Goal: Task Accomplishment & Management: Use online tool/utility

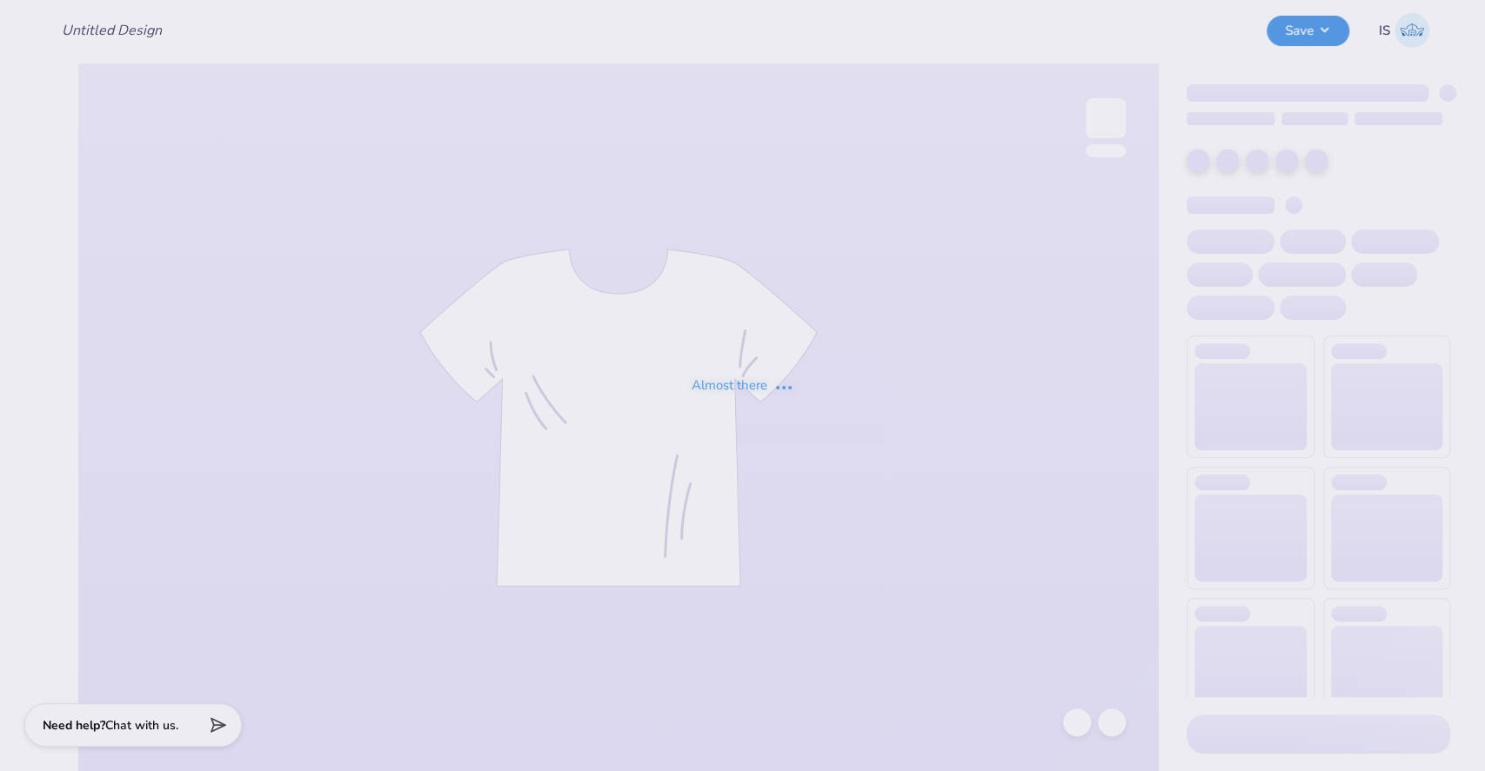
type input "AOII qtr zip's"
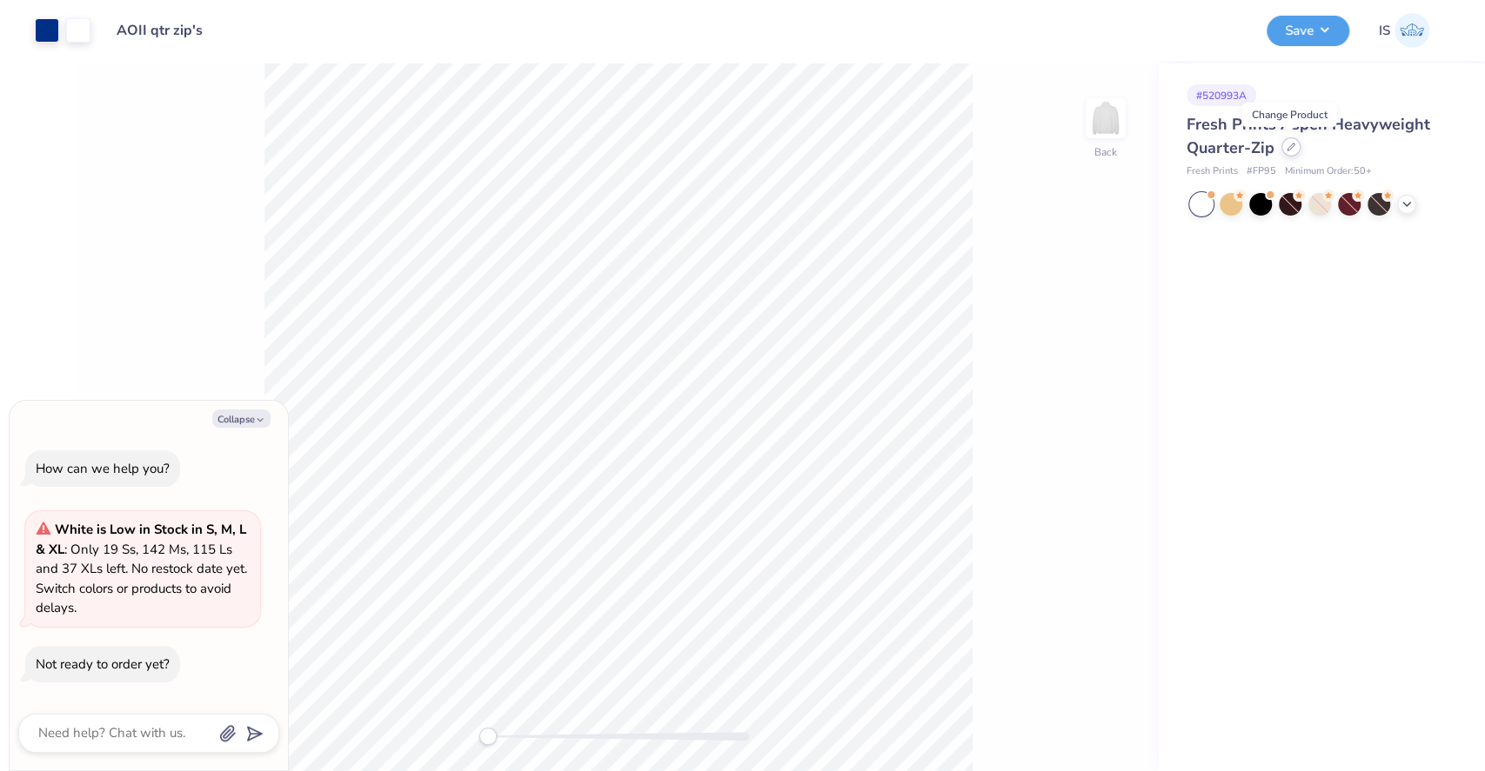
click at [1291, 148] on icon at bounding box center [1290, 147] width 9 height 9
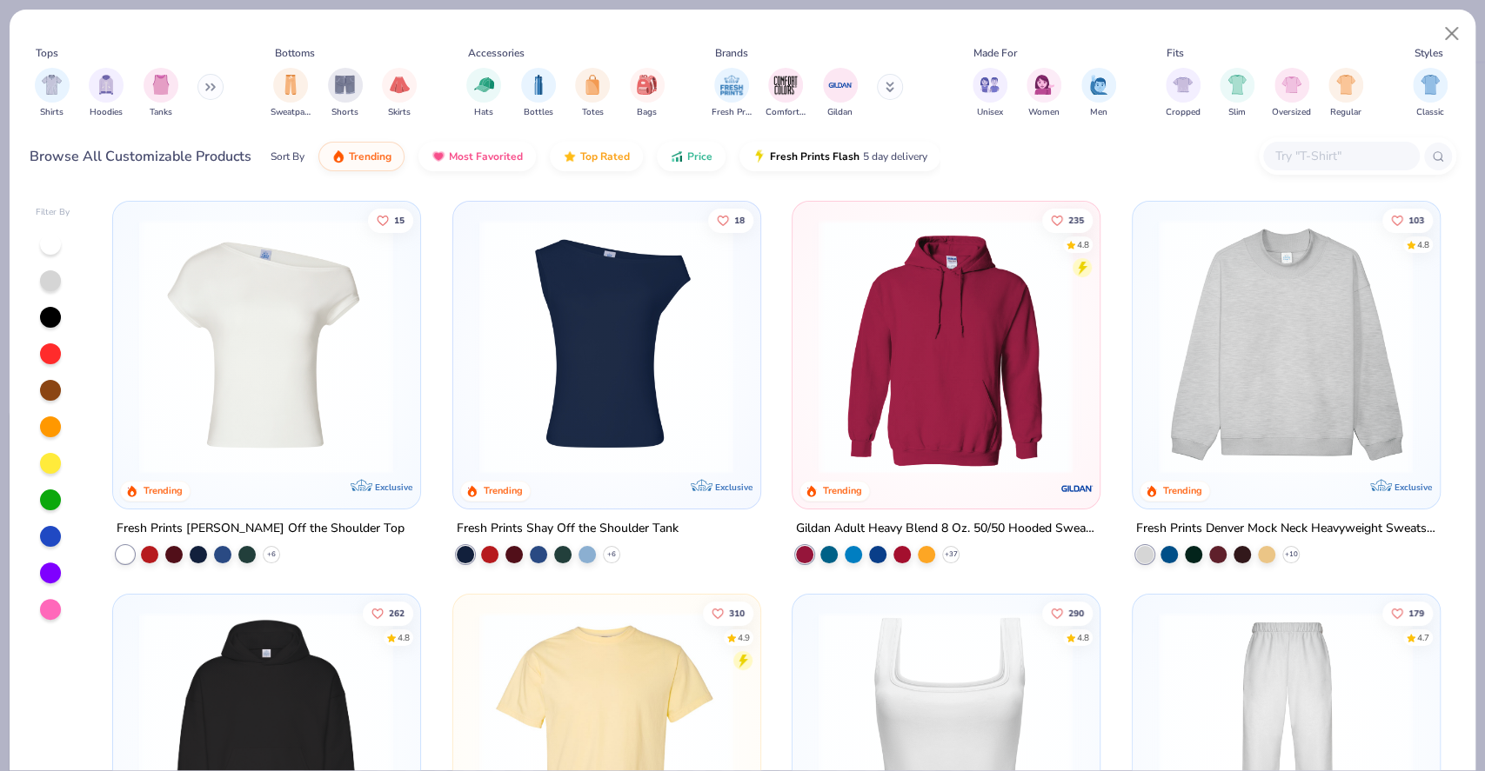
click at [1371, 159] on input "text" at bounding box center [1340, 156] width 134 height 20
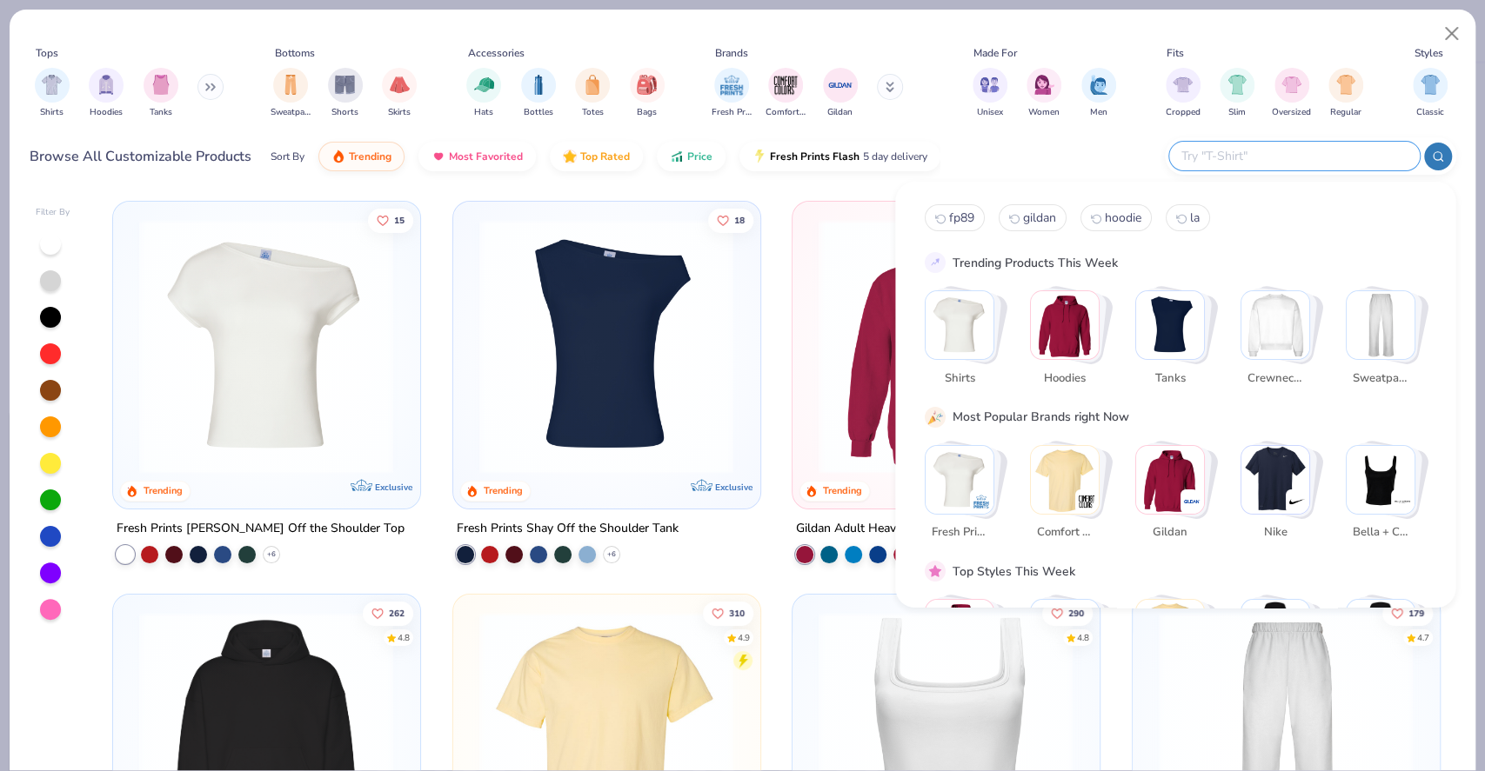
click at [1378, 319] on img "Stack Card Button Sweatpants" at bounding box center [1380, 325] width 68 height 68
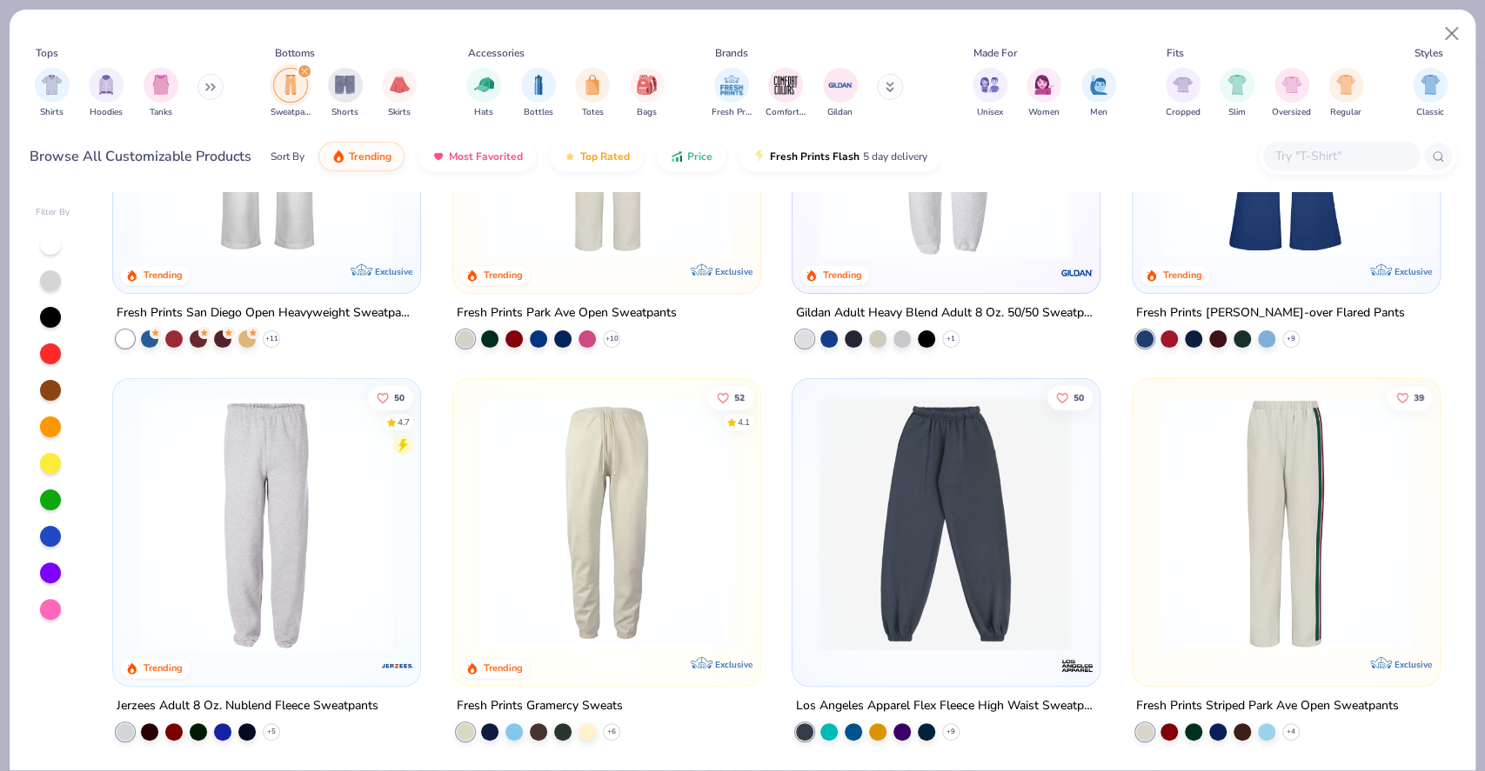
scroll to position [111, 0]
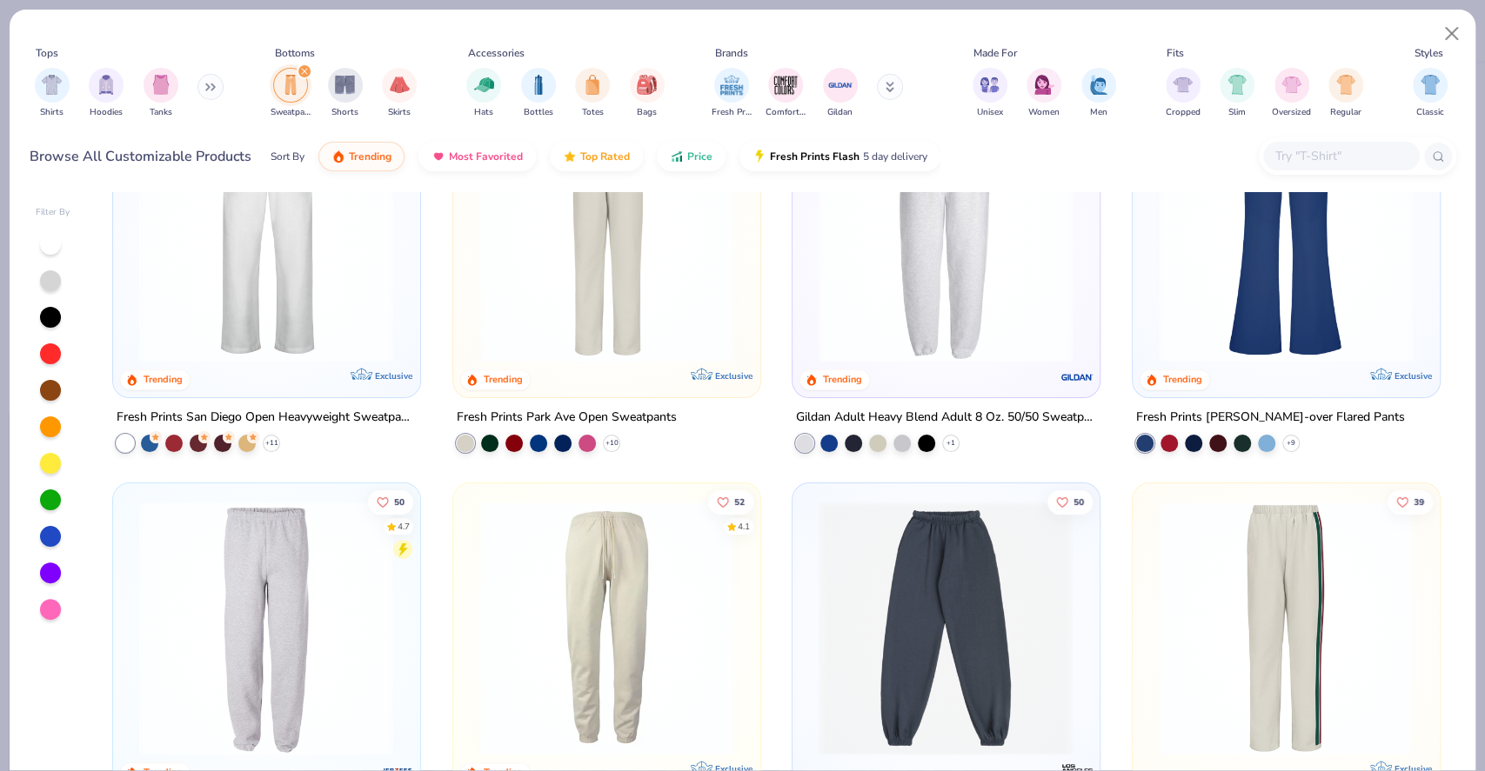
click at [810, 325] on img at bounding box center [673, 235] width 271 height 255
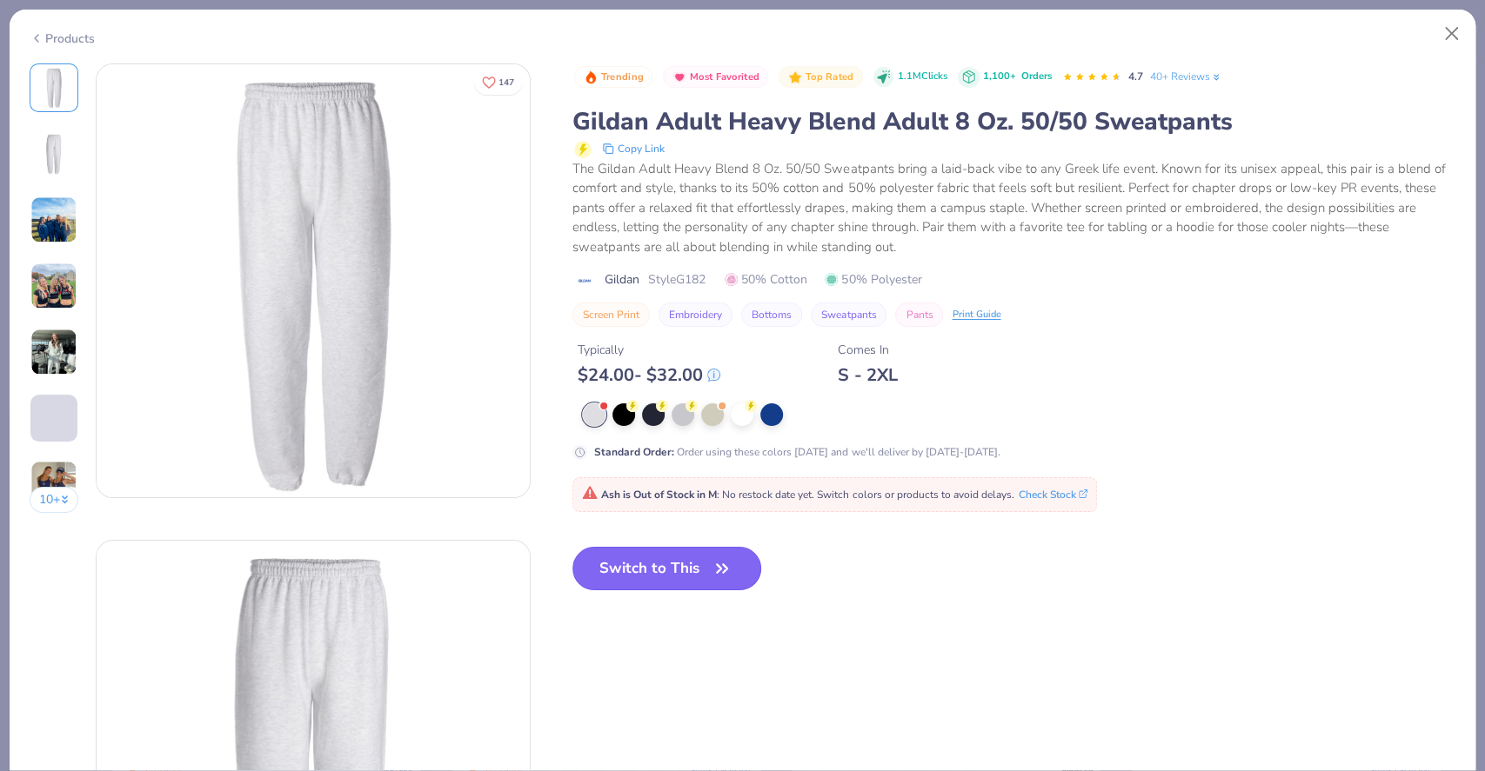
click at [689, 566] on button "Switch to This" at bounding box center [666, 568] width 189 height 43
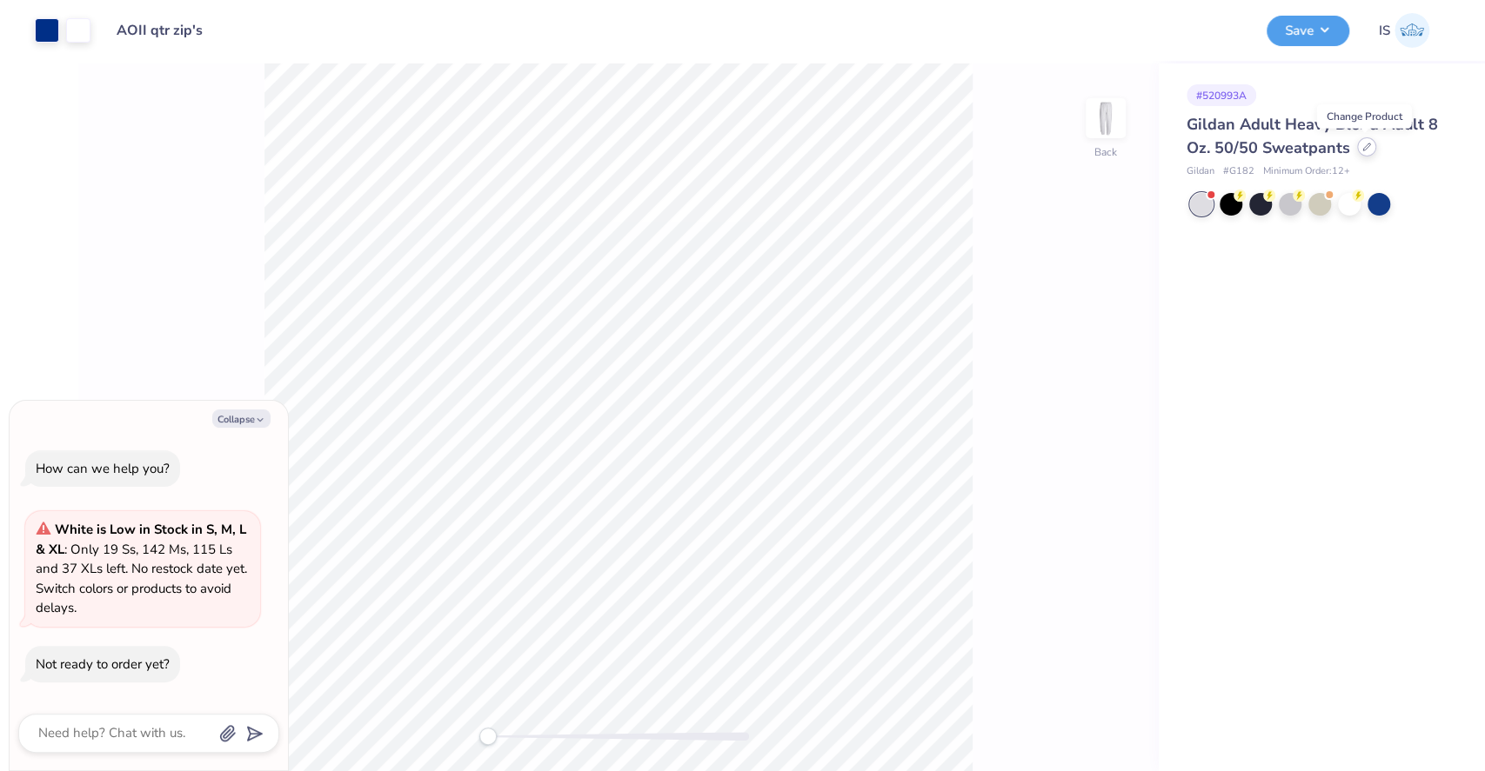
click at [1365, 157] on div "Gildan Adult Heavy Blend Adult 8 Oz. 50/50 Sweatpants" at bounding box center [1318, 136] width 264 height 47
click at [1358, 140] on div at bounding box center [1366, 146] width 19 height 19
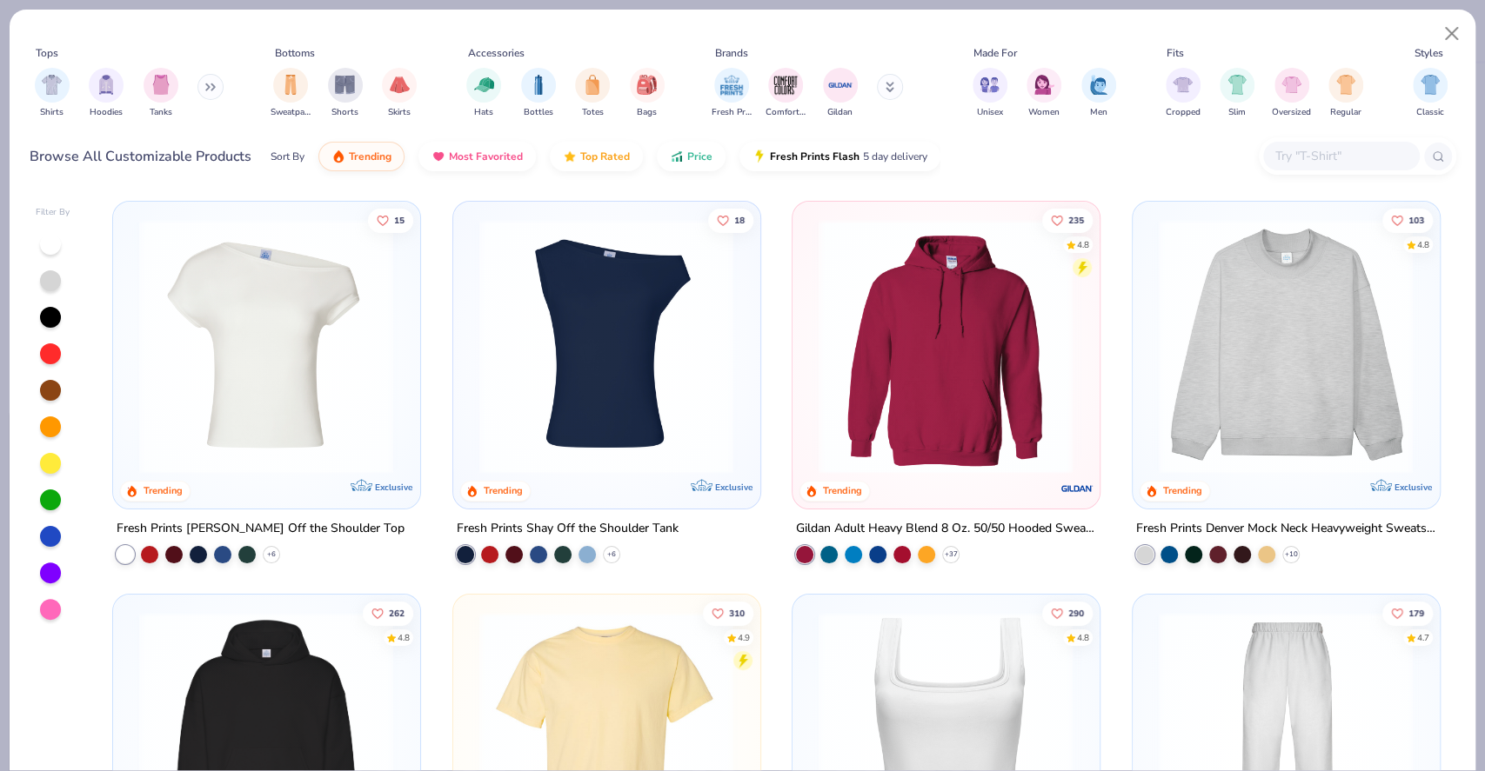
click at [1280, 160] on input "text" at bounding box center [1340, 156] width 134 height 20
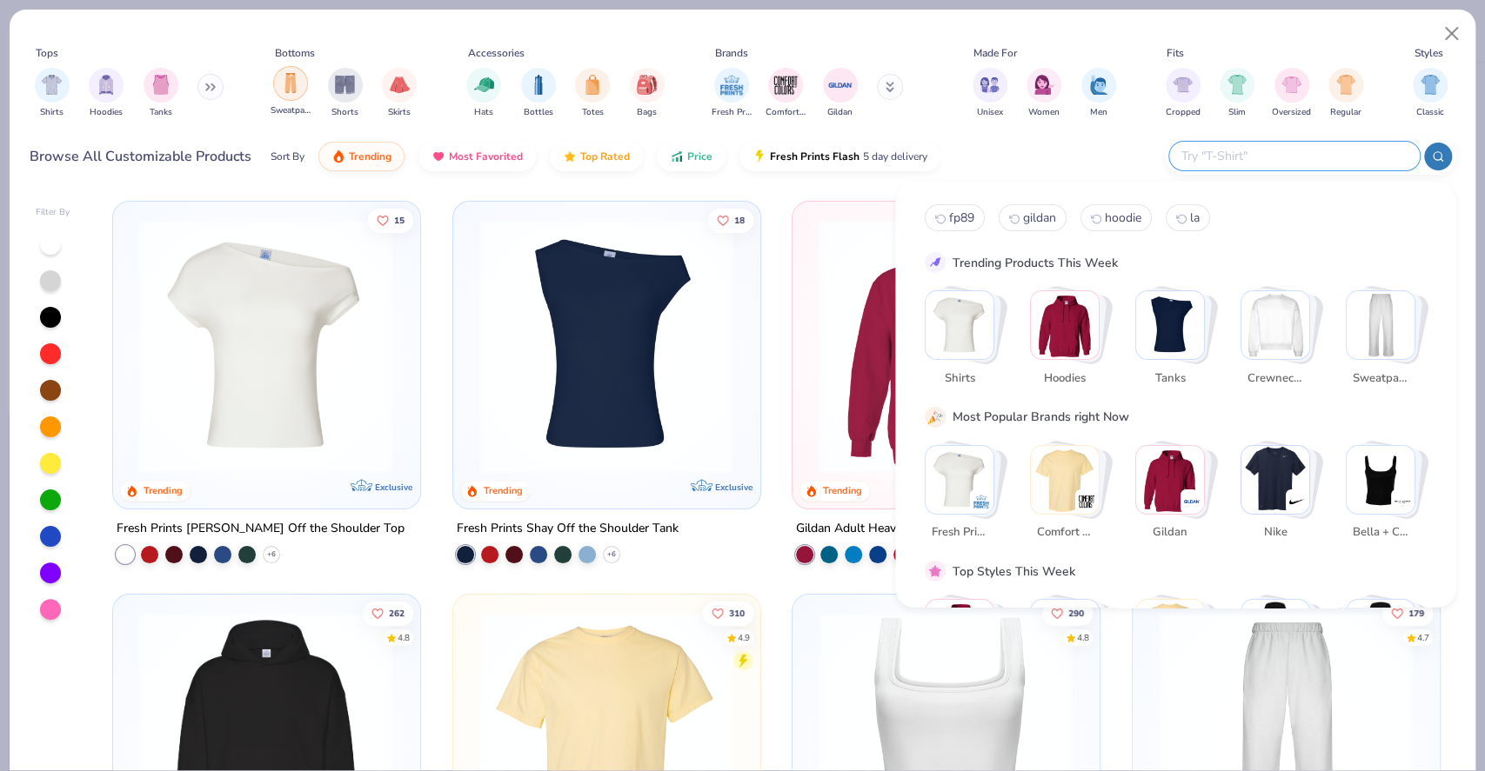
click at [290, 97] on div "filter for Sweatpants" at bounding box center [290, 83] width 35 height 35
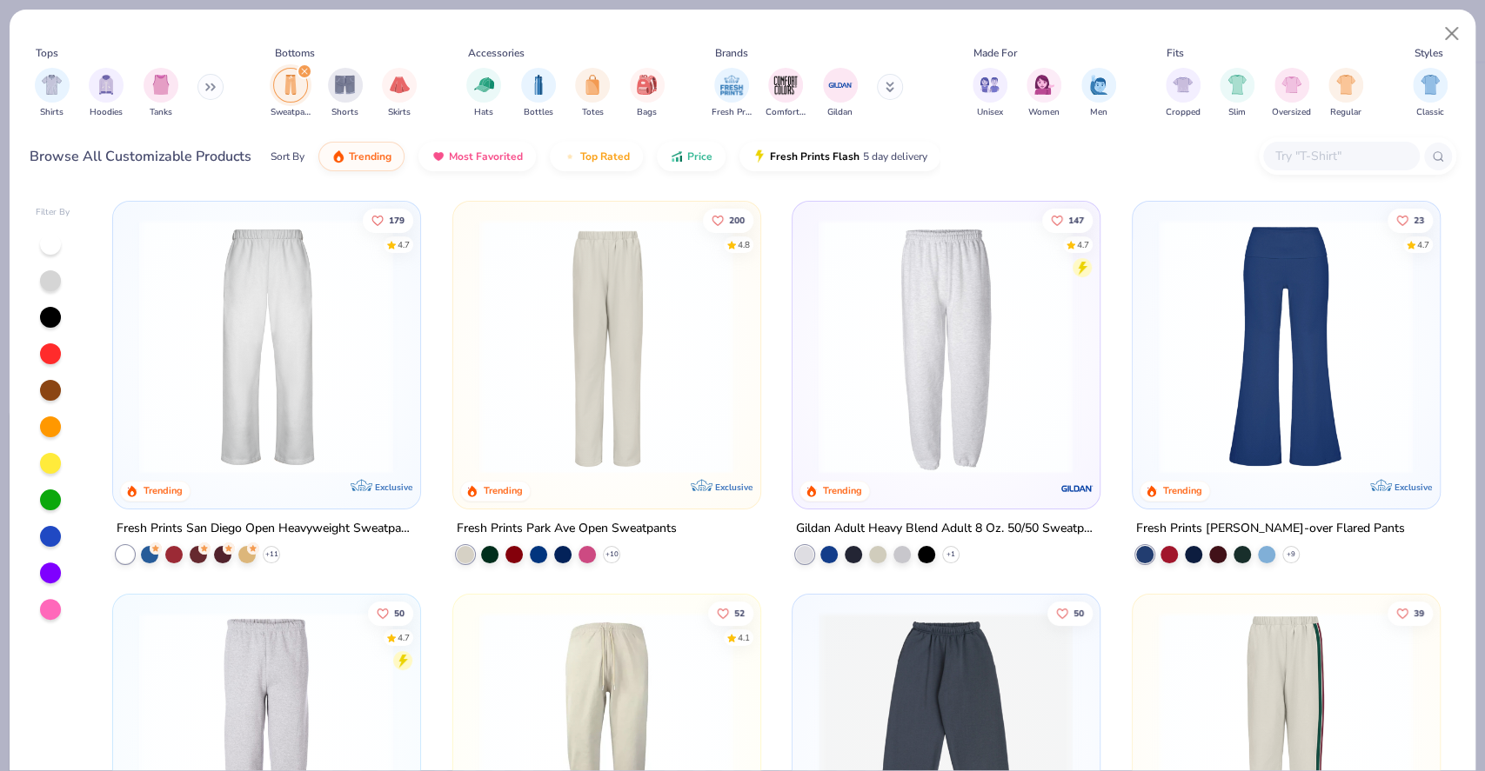
click at [275, 430] on img at bounding box center [265, 346] width 271 height 255
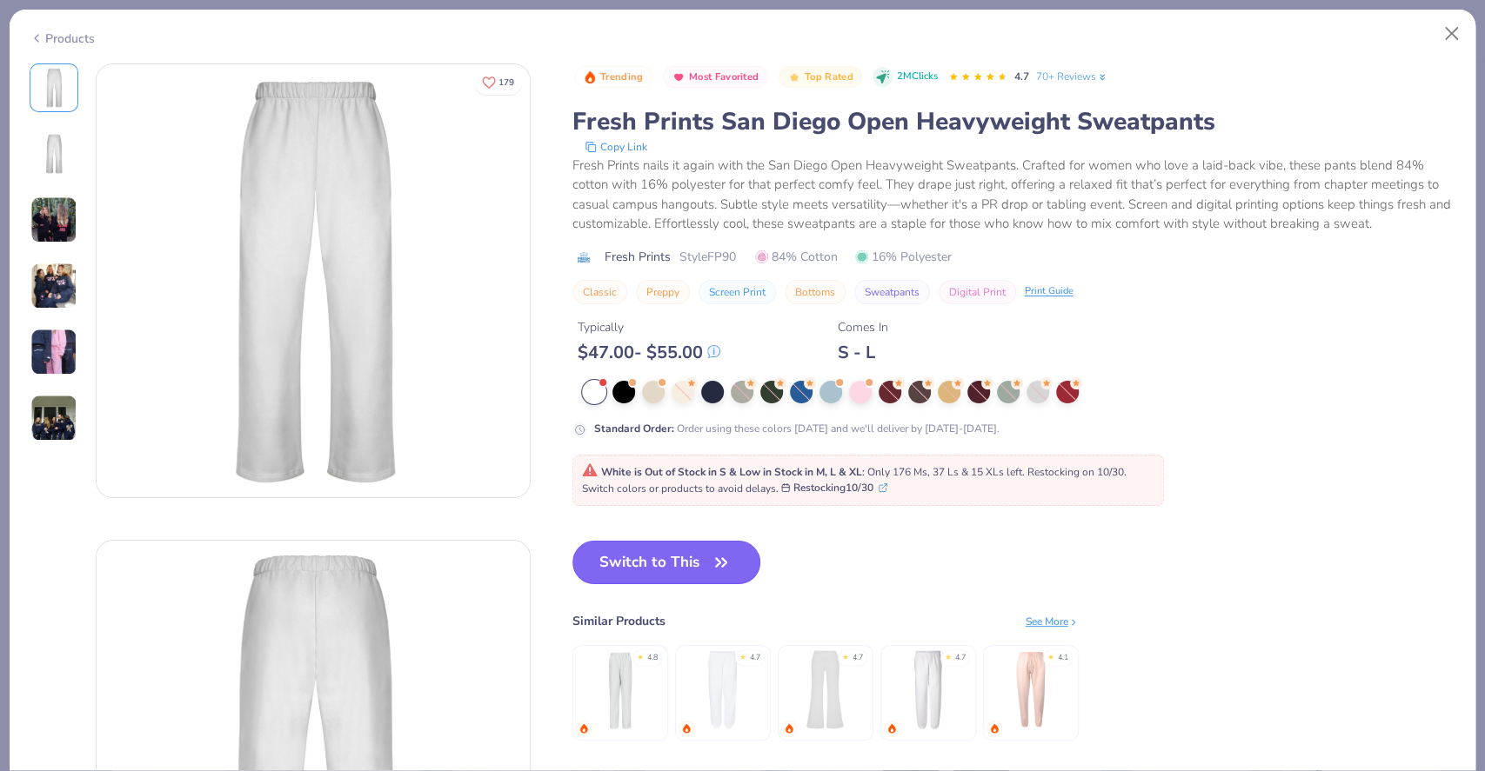
click at [692, 564] on button "Switch to This" at bounding box center [666, 562] width 189 height 43
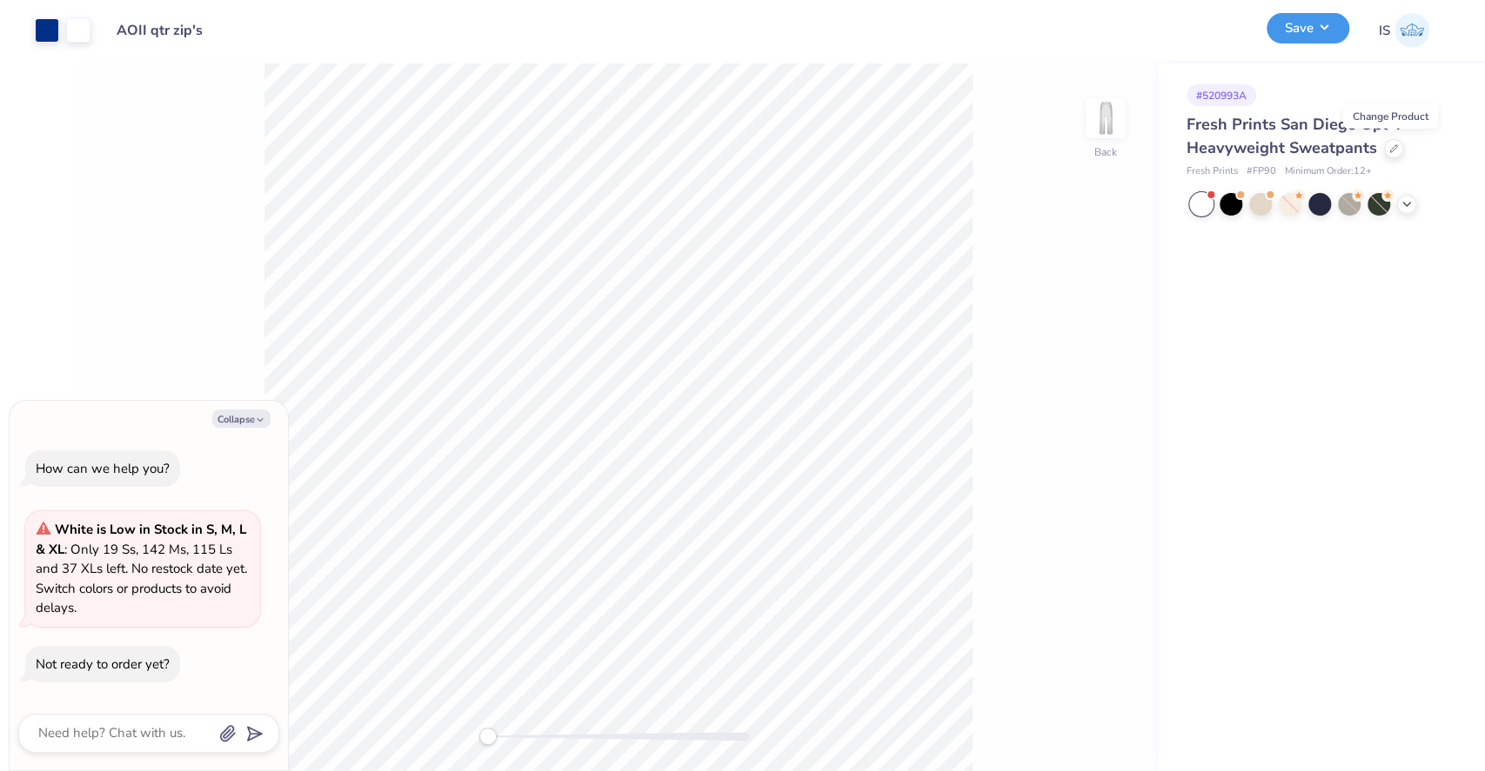
click at [1291, 35] on button "Save" at bounding box center [1307, 28] width 83 height 30
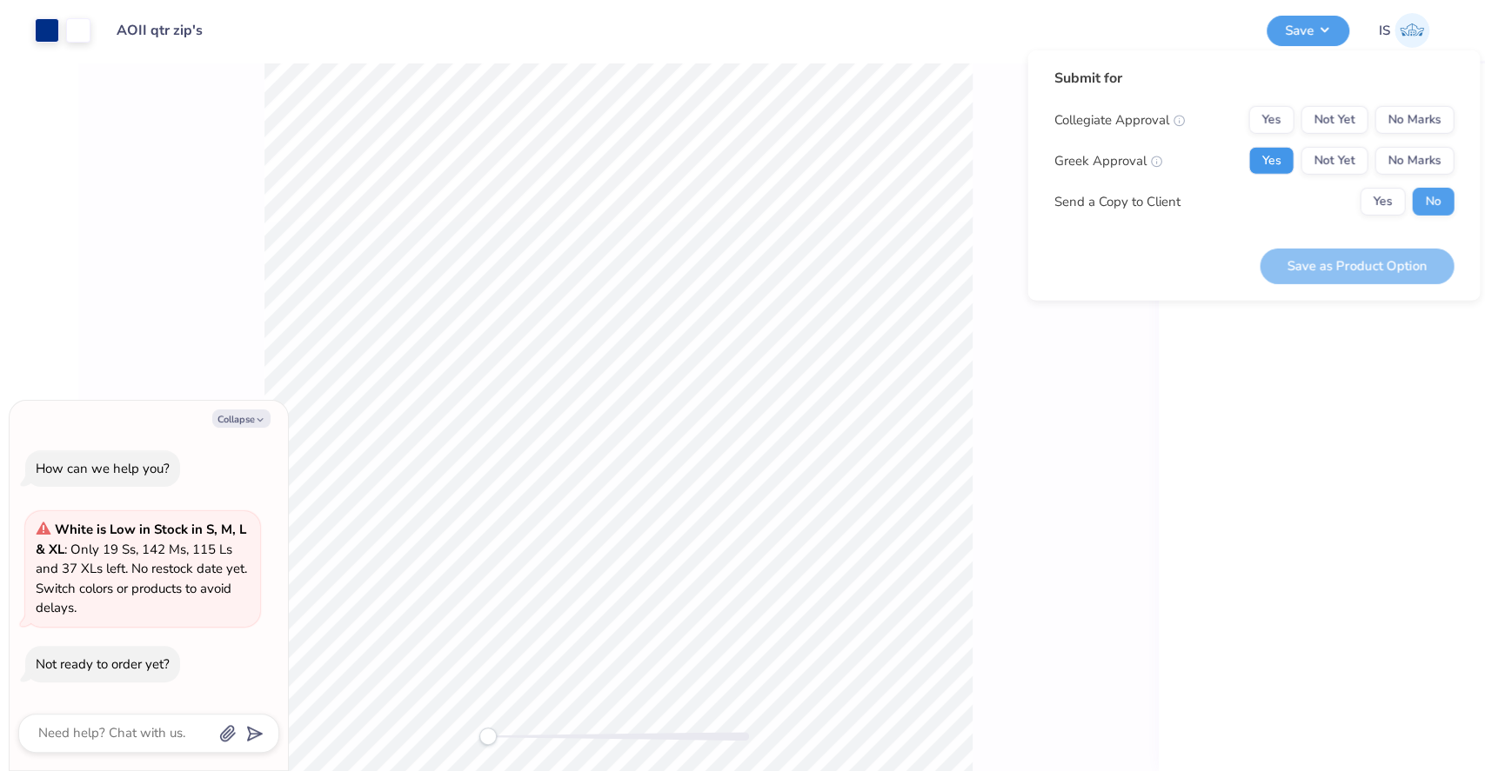
click at [1273, 169] on button "Yes" at bounding box center [1270, 161] width 45 height 28
click at [1405, 120] on button "No Marks" at bounding box center [1413, 120] width 79 height 28
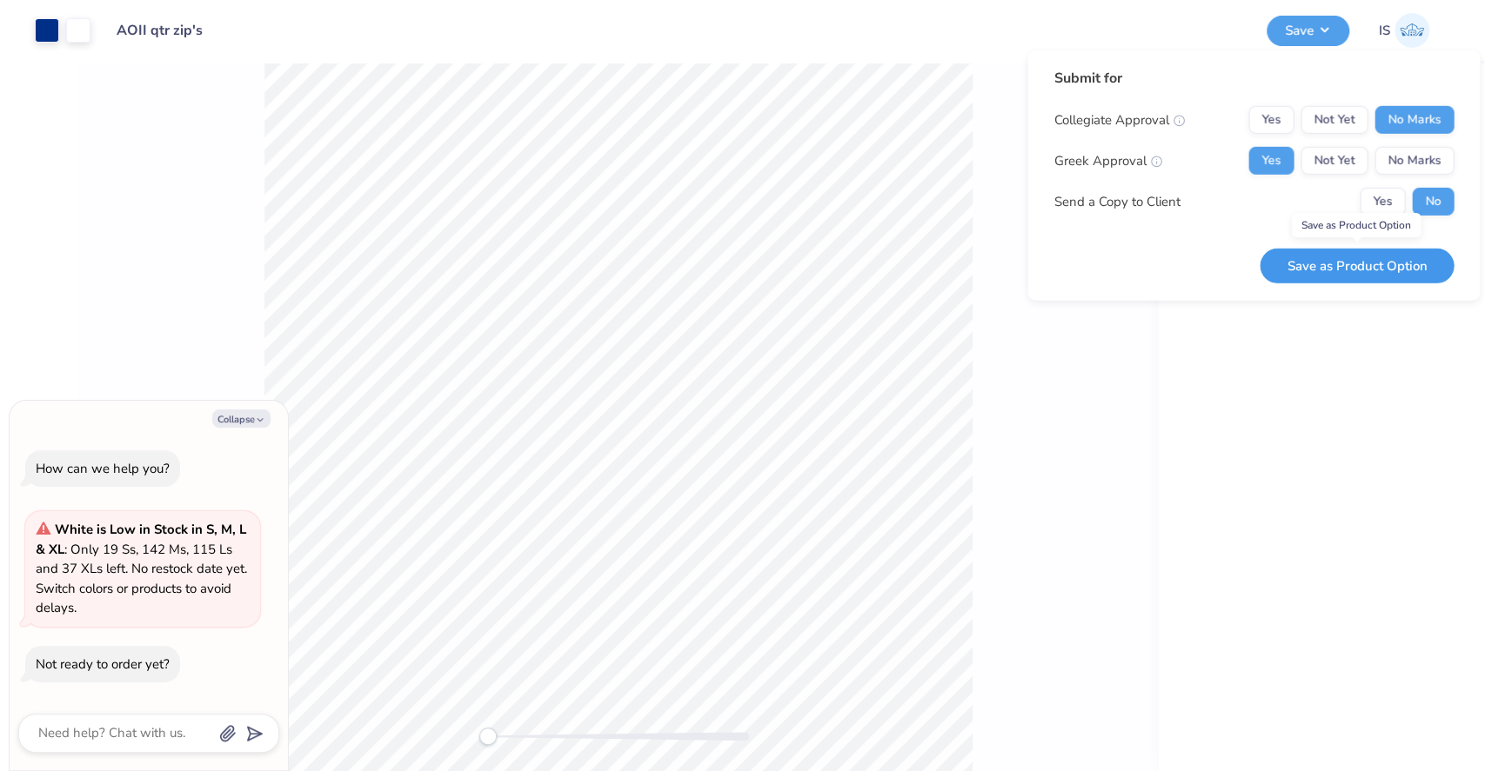
click at [1388, 266] on button "Save as Product Option" at bounding box center [1356, 266] width 194 height 36
type textarea "x"
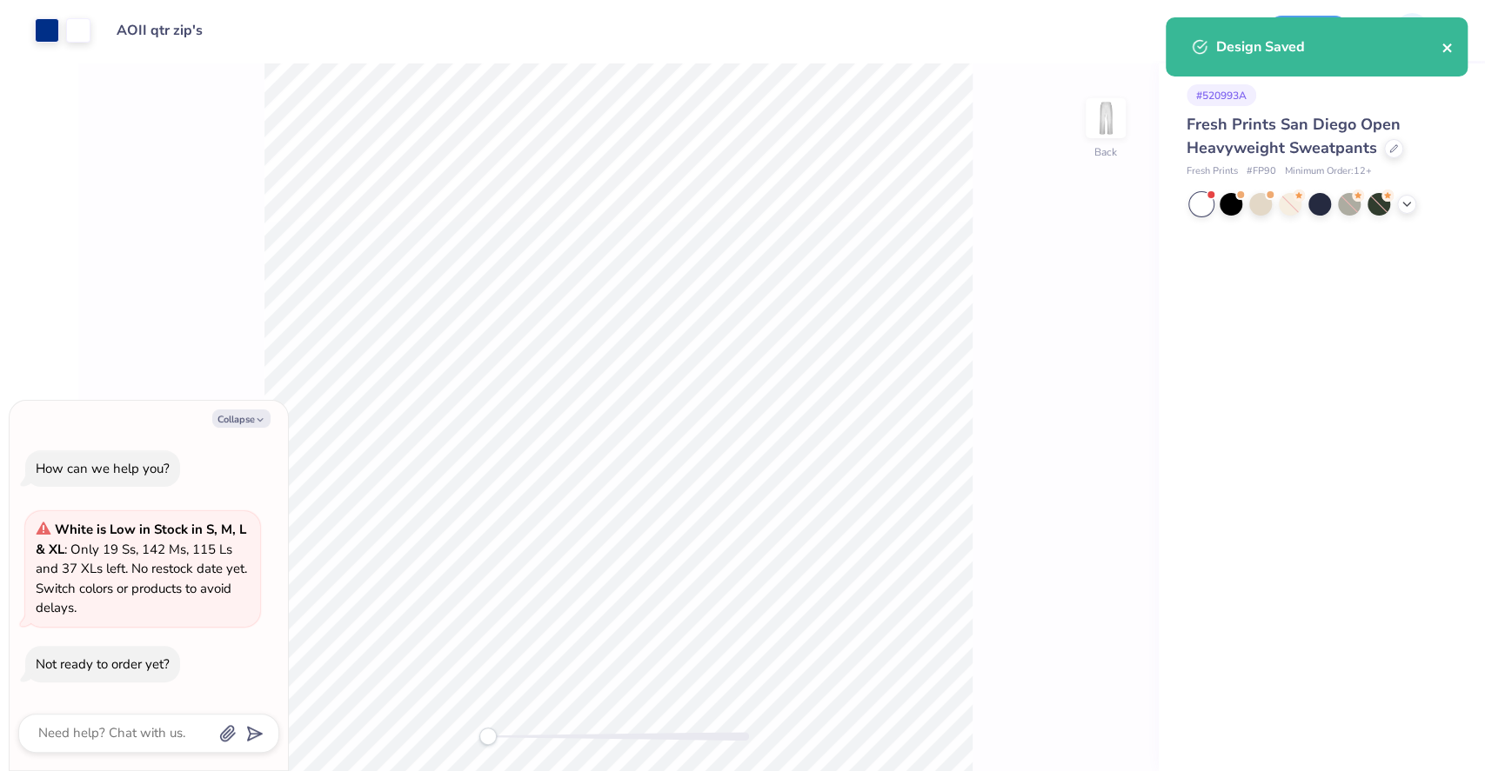
click at [1441, 49] on icon "close" at bounding box center [1447, 48] width 12 height 14
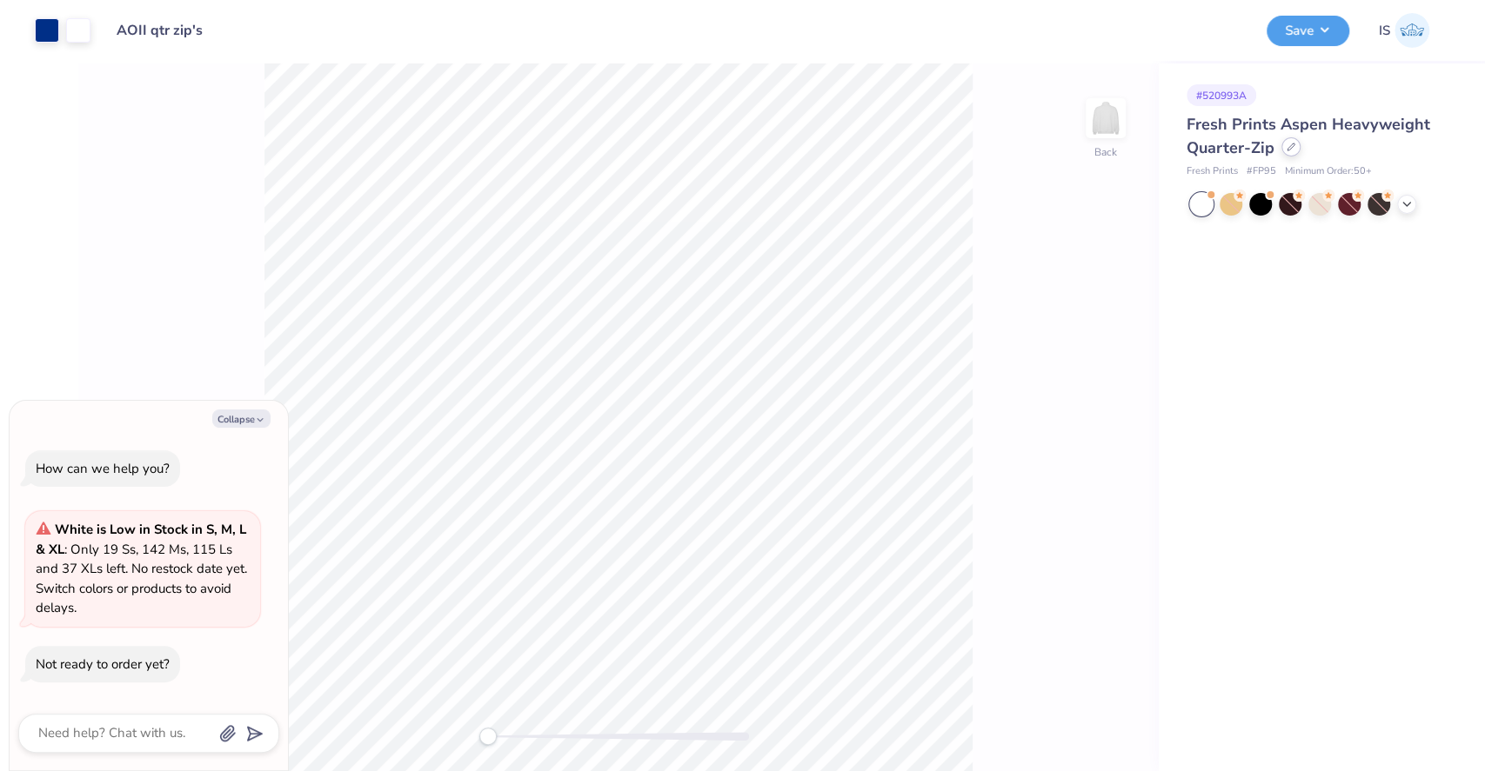
click at [1285, 151] on div at bounding box center [1290, 146] width 19 height 19
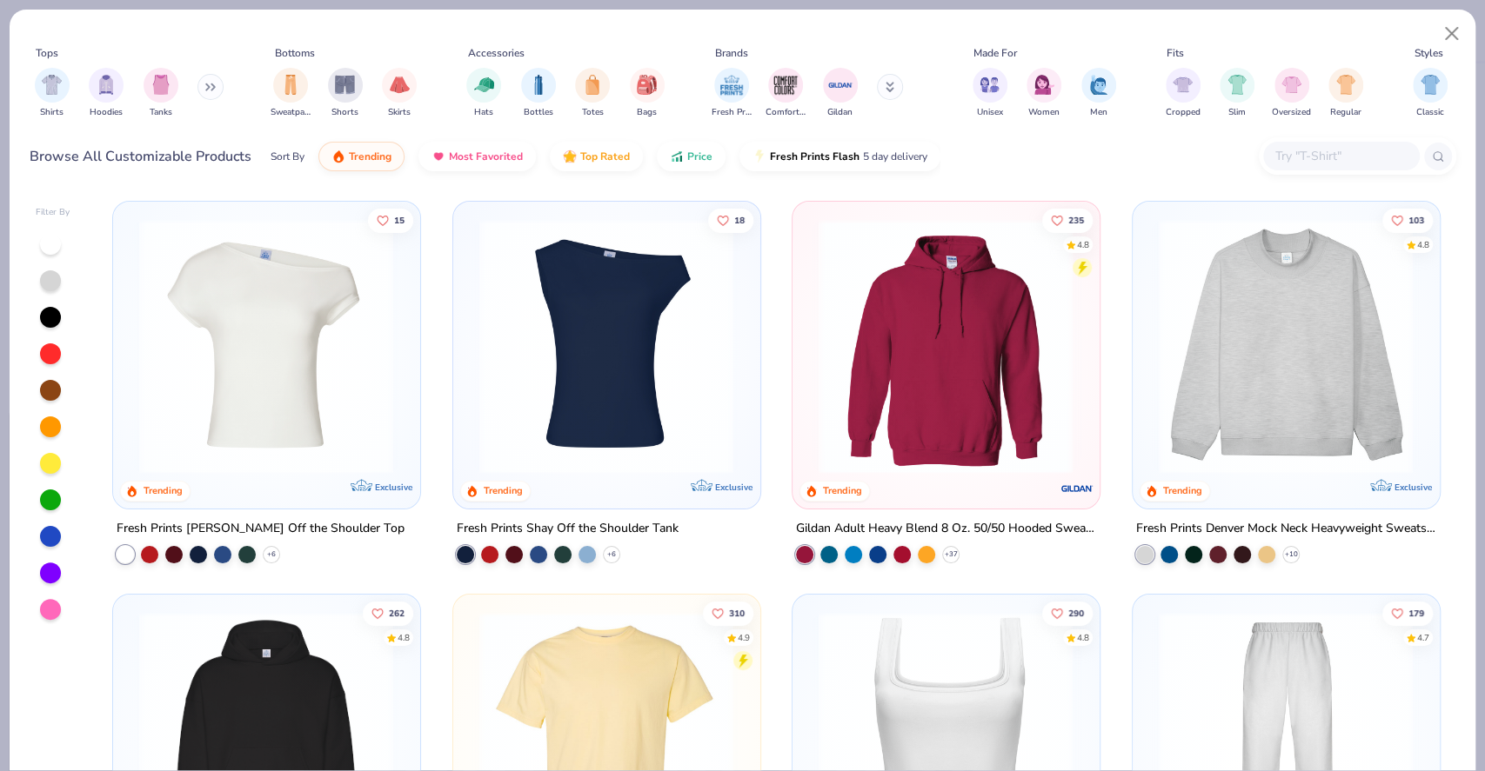
click at [1350, 139] on div at bounding box center [1356, 155] width 197 height 37
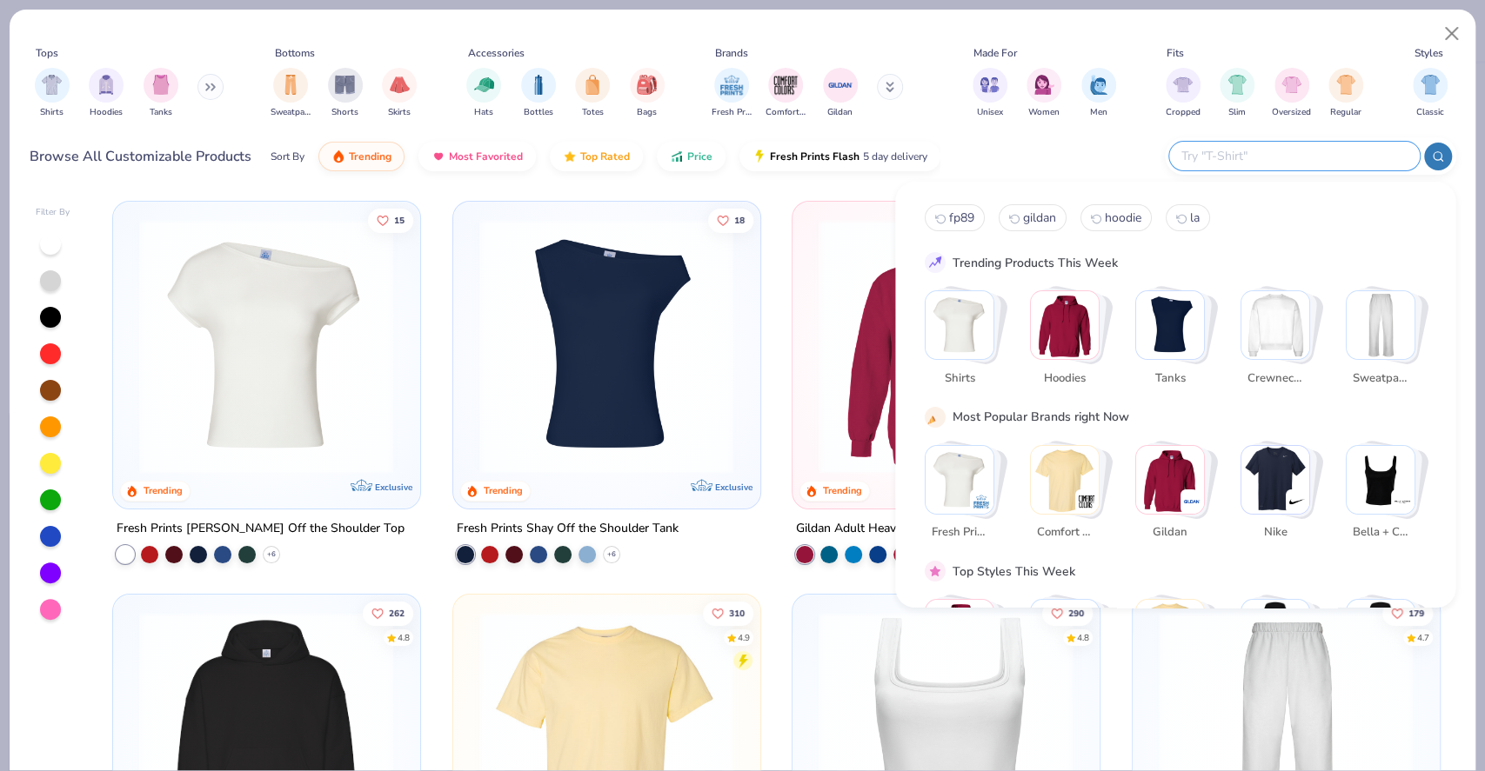
click at [1165, 150] on div at bounding box center [1309, 155] width 291 height 37
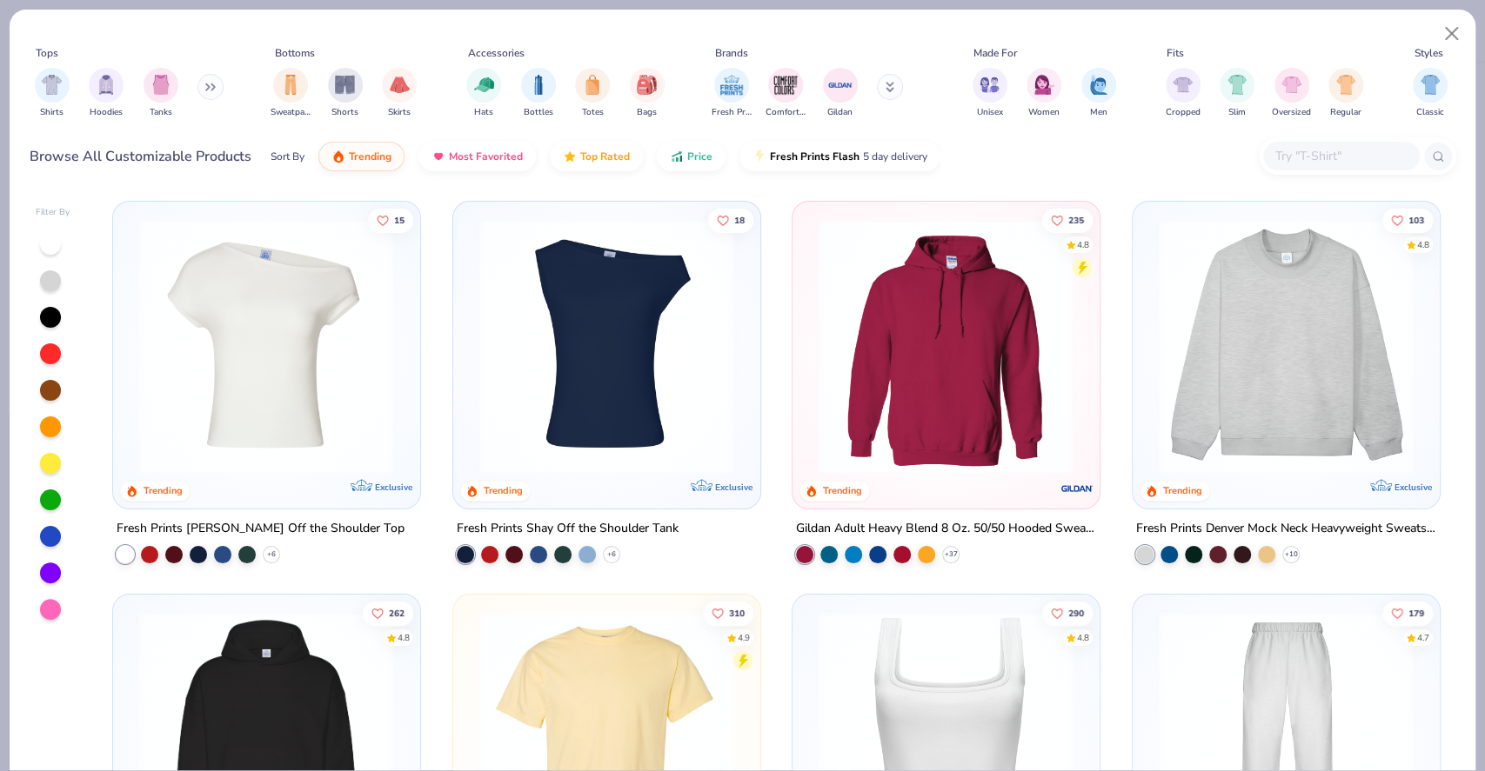
click at [1165, 150] on div "Browse All Customizable Products Sort By Trending Most Favorited Top Rated Pric…" at bounding box center [743, 156] width 1426 height 49
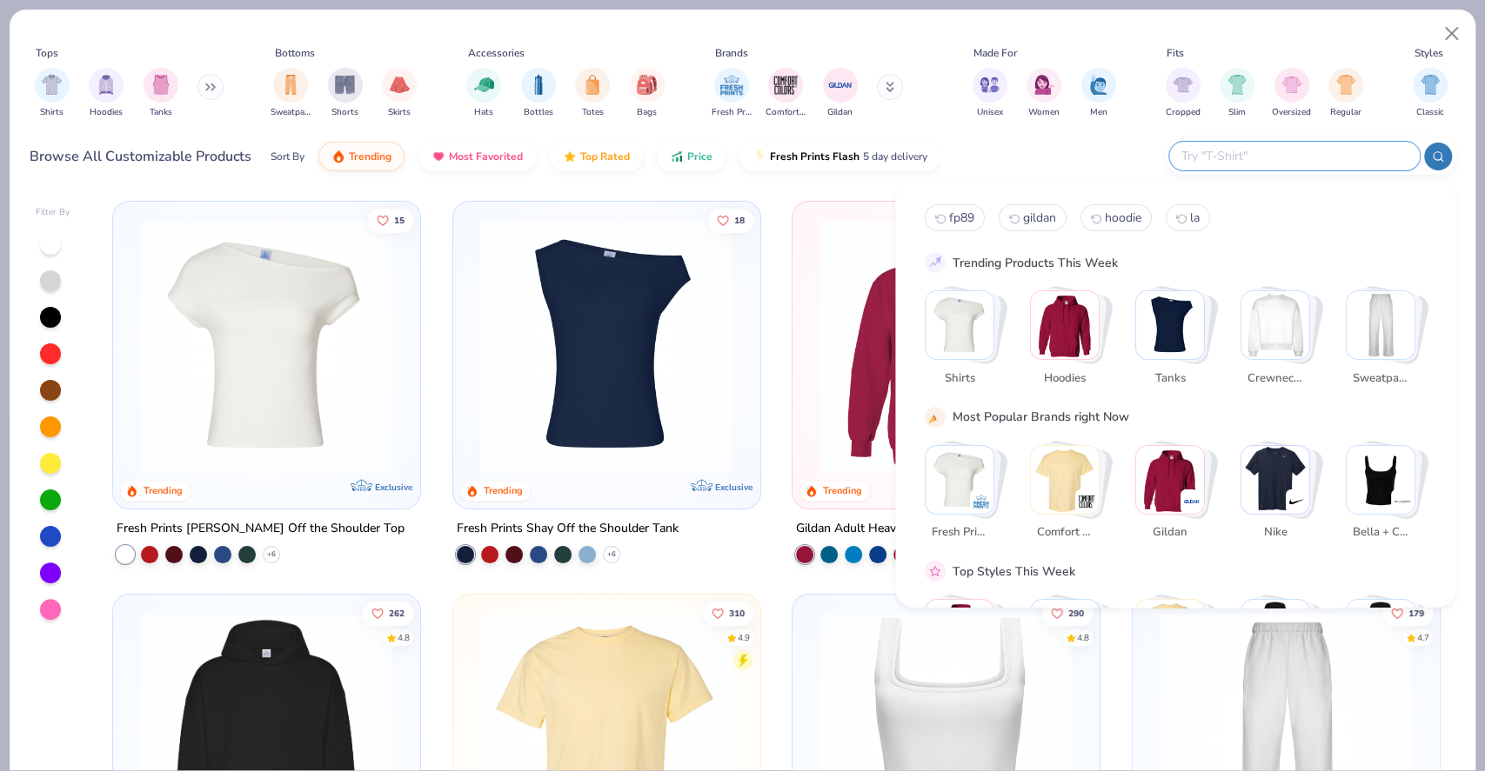
click at [1312, 152] on input "text" at bounding box center [1293, 156] width 228 height 20
click at [1378, 510] on img "Stack Card Button Bella + Canvas" at bounding box center [1380, 480] width 68 height 68
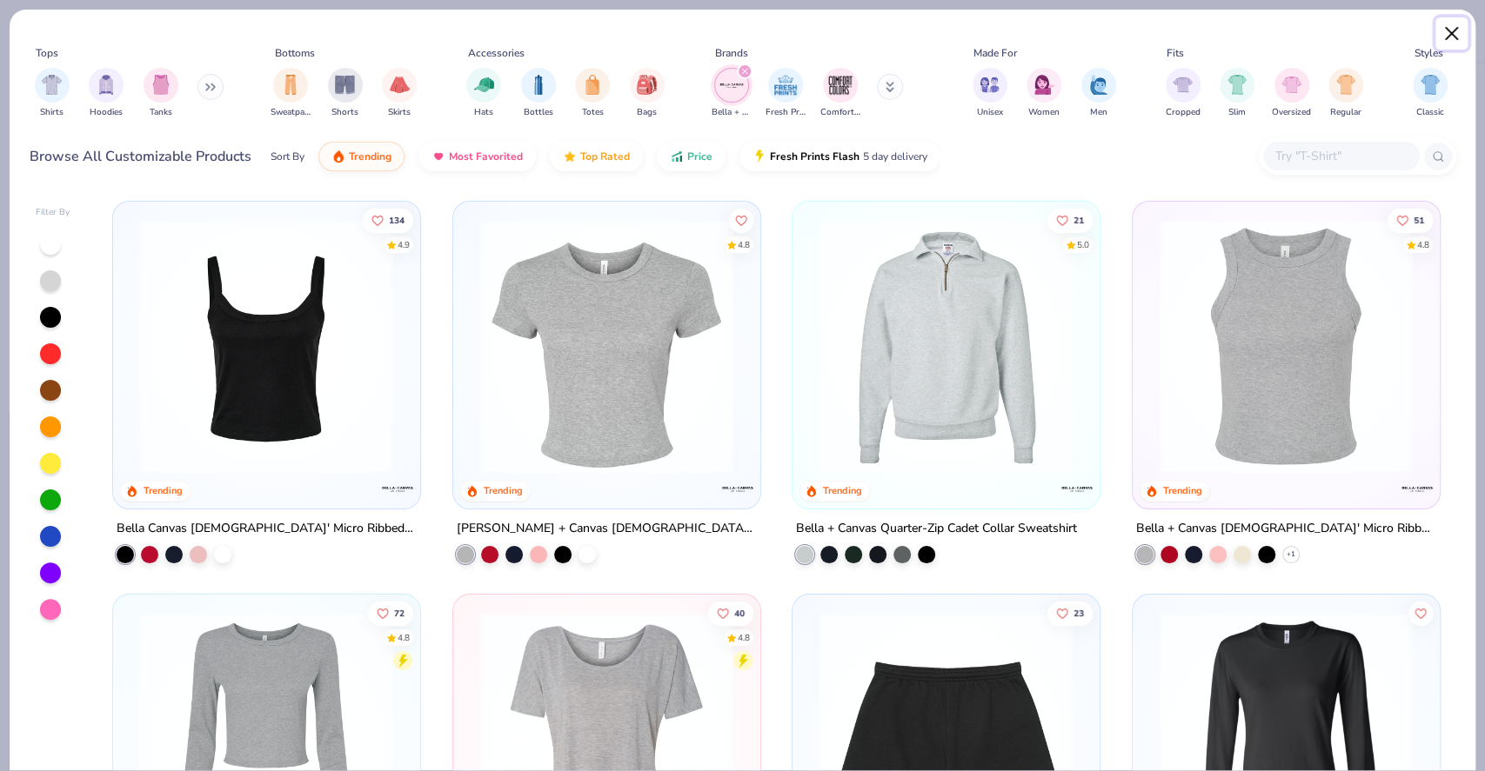
click at [1448, 35] on button "Close" at bounding box center [1451, 33] width 33 height 33
type textarea "x"
